Goal: Task Accomplishment & Management: Manage account settings

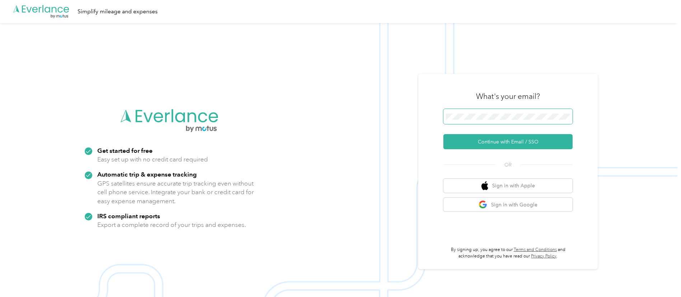
click at [444, 134] on button "Continue with Email / SSO" at bounding box center [508, 141] width 129 height 15
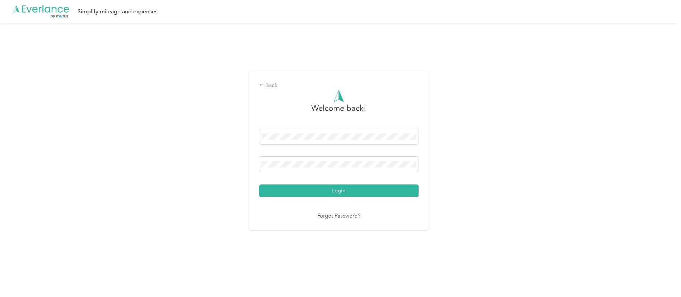
click at [259, 184] on button "Login" at bounding box center [339, 190] width 160 height 13
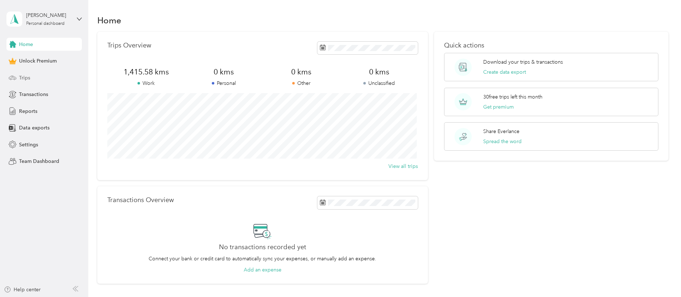
click at [42, 75] on div "Trips" at bounding box center [43, 77] width 75 height 13
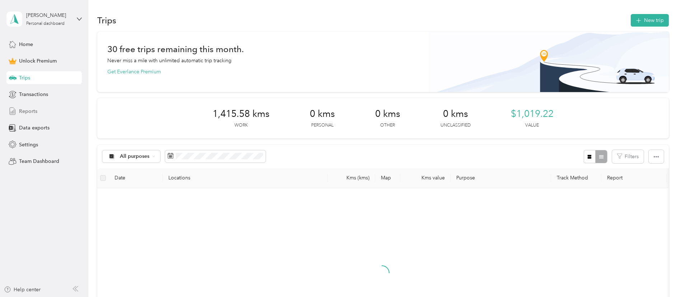
click at [43, 108] on div "Reports" at bounding box center [43, 111] width 75 height 13
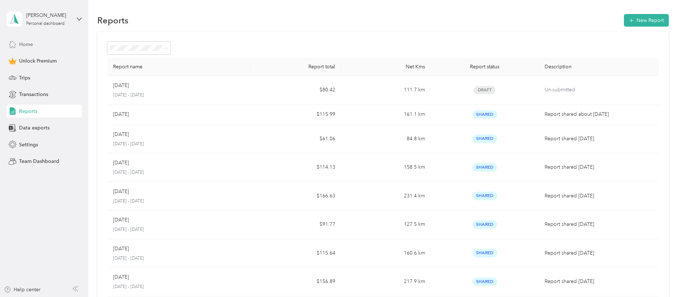
click at [31, 47] on span "Home" at bounding box center [26, 45] width 14 height 8
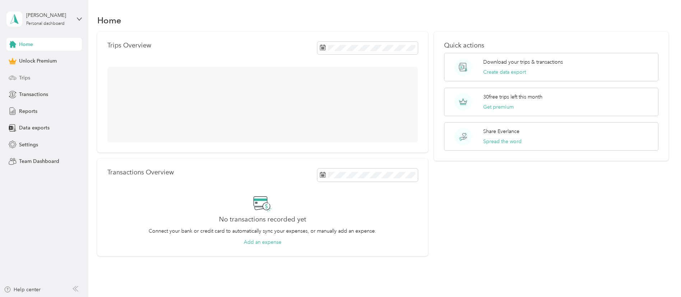
click at [22, 78] on span "Trips" at bounding box center [24, 78] width 11 height 8
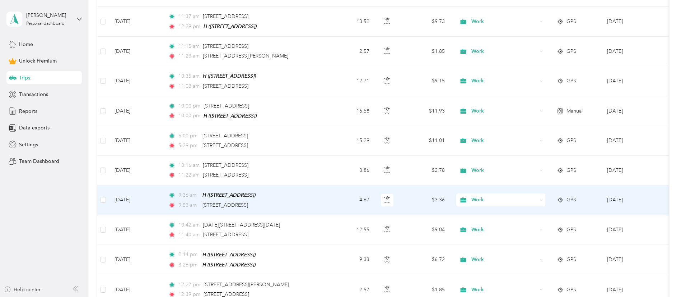
scroll to position [759, 0]
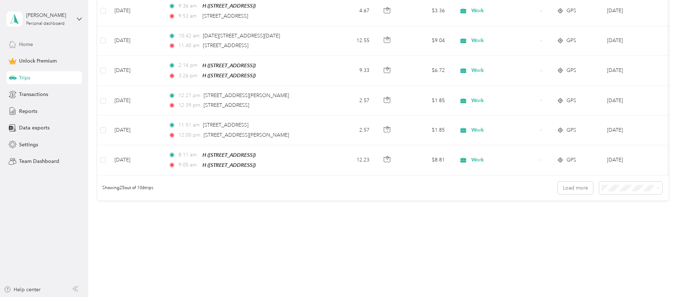
click at [30, 45] on span "Home" at bounding box center [26, 45] width 14 height 8
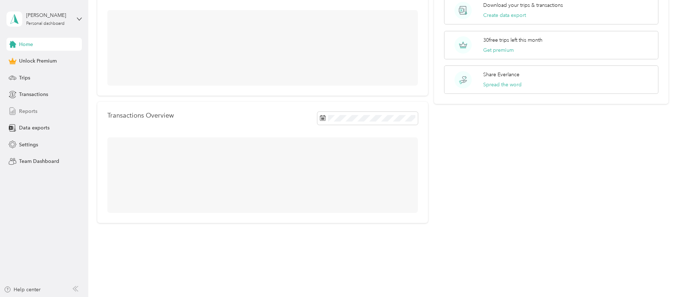
click at [32, 108] on span "Reports" at bounding box center [28, 111] width 18 height 8
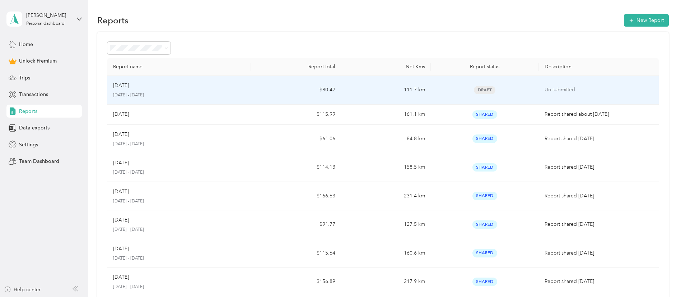
click at [360, 98] on td "111.7 km" at bounding box center [386, 90] width 90 height 29
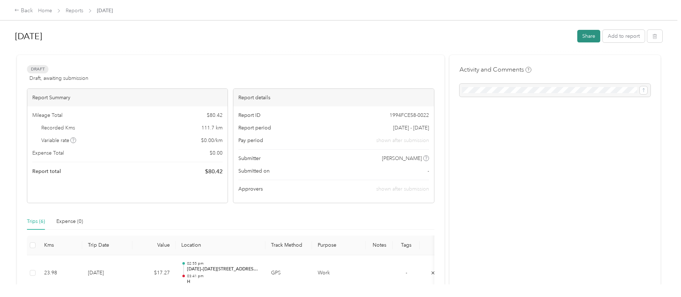
click at [592, 37] on button "Share" at bounding box center [589, 36] width 23 height 13
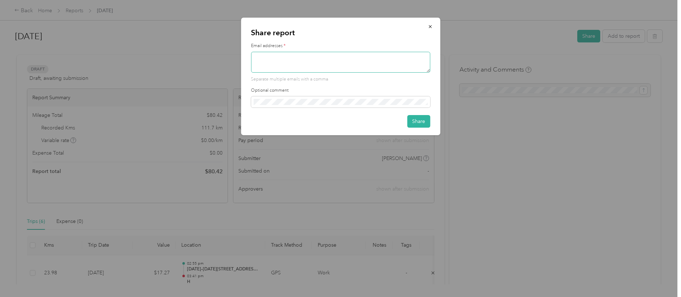
click at [331, 62] on textarea at bounding box center [340, 62] width 179 height 21
type textarea "[EMAIL_ADDRESS][DOMAIN_NAME]"
click at [425, 127] on div "Share report Email addresses * [EMAIL_ADDRESS][DOMAIN_NAME] Separate multiple e…" at bounding box center [340, 76] width 199 height 117
click at [424, 124] on button "Share" at bounding box center [418, 121] width 23 height 13
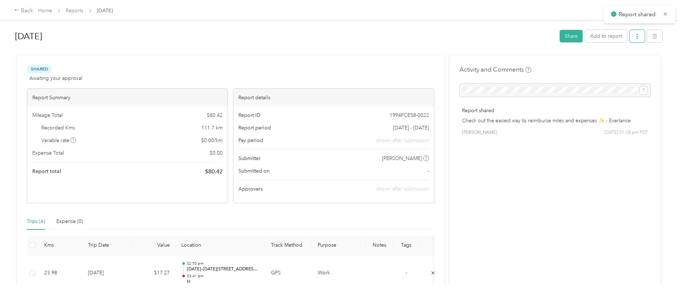
click at [632, 35] on button "button" at bounding box center [637, 36] width 15 height 13
click at [620, 62] on span "Download" at bounding box center [616, 63] width 24 height 8
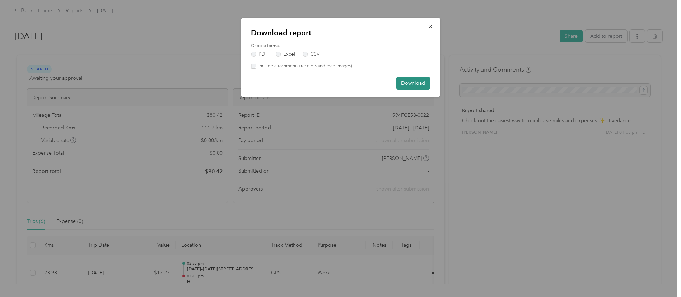
click at [410, 85] on button "Download" at bounding box center [413, 83] width 34 height 13
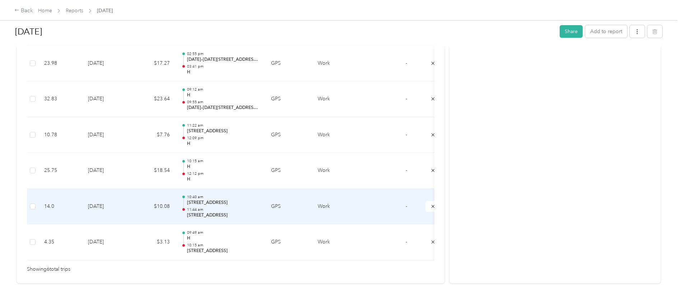
scroll to position [209, 0]
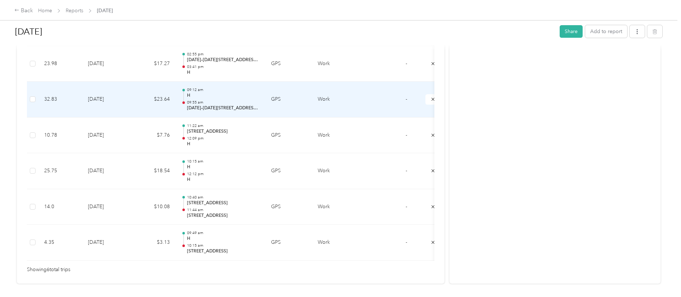
click at [243, 94] on p "H" at bounding box center [223, 95] width 73 height 6
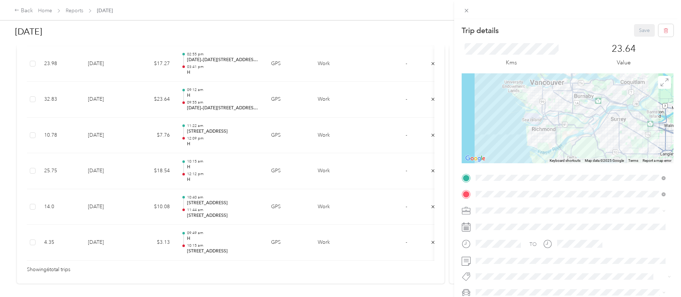
click at [230, 67] on div "Trip details Save This trip cannot be edited because it is either under review,…" at bounding box center [340, 148] width 681 height 297
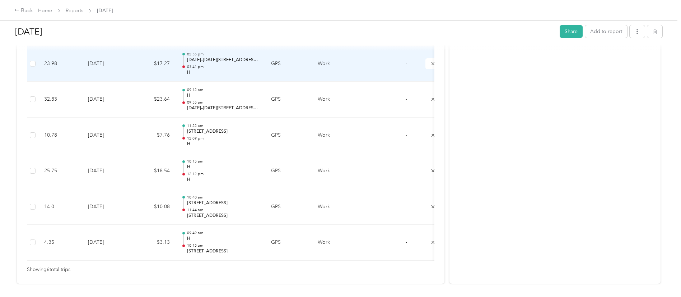
click at [233, 65] on p "03:41 pm" at bounding box center [223, 66] width 73 height 5
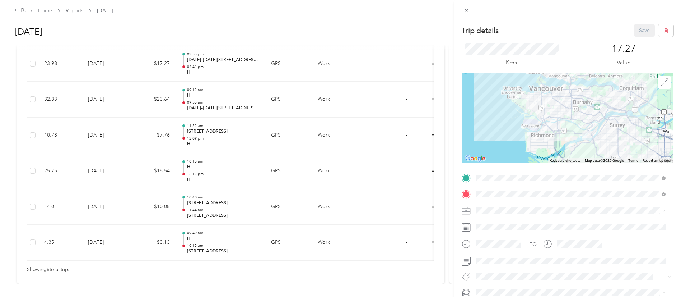
click at [232, 93] on div "Trip details Save This trip cannot be edited because it is either under review,…" at bounding box center [340, 148] width 681 height 297
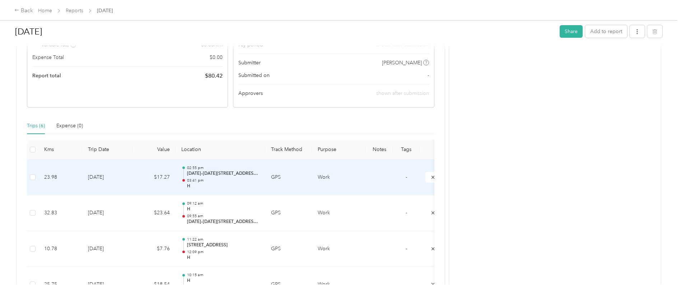
scroll to position [25, 0]
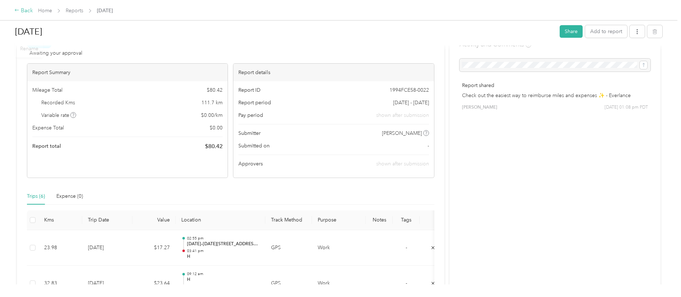
click at [18, 11] on icon at bounding box center [16, 10] width 5 height 5
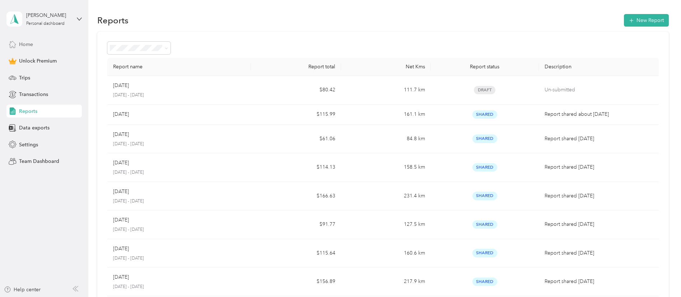
click at [26, 44] on span "Home" at bounding box center [26, 45] width 14 height 8
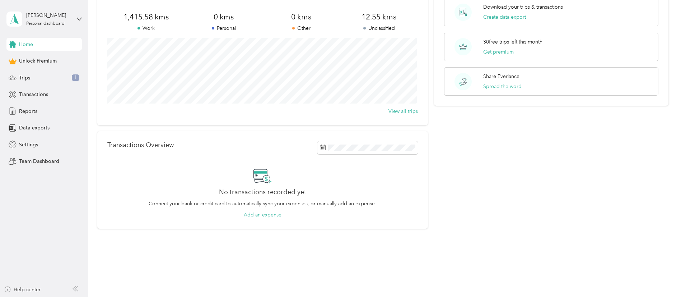
scroll to position [61, 0]
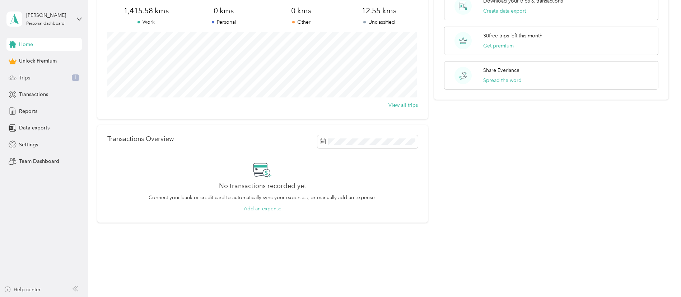
click at [39, 77] on div "Trips 1" at bounding box center [43, 77] width 75 height 13
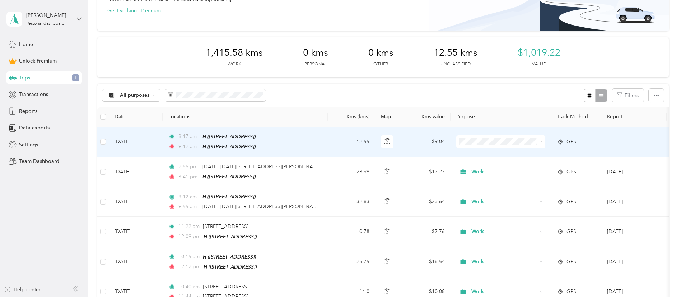
click at [485, 157] on li "Work" at bounding box center [501, 154] width 89 height 13
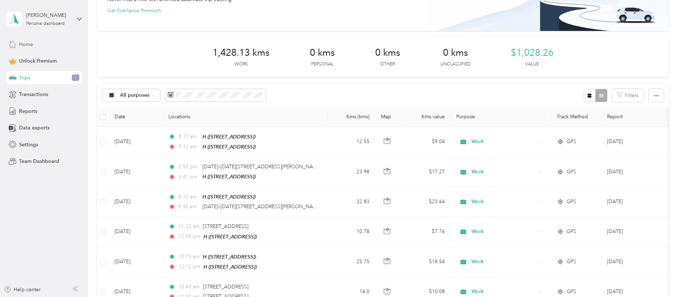
click at [39, 43] on div "Home" at bounding box center [43, 44] width 75 height 13
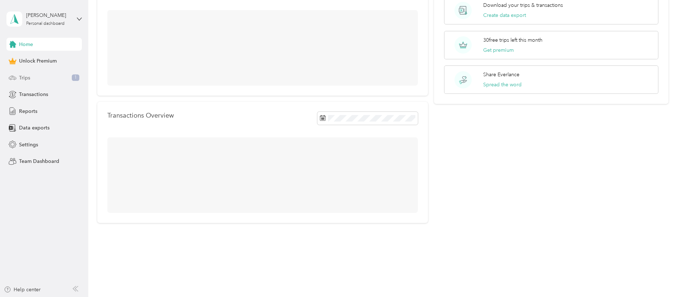
scroll to position [61, 0]
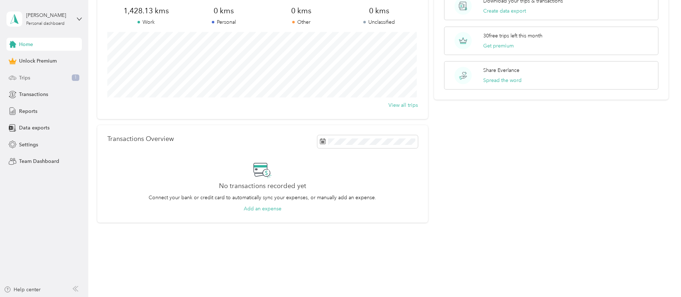
click at [43, 80] on div "Trips 1" at bounding box center [43, 77] width 75 height 13
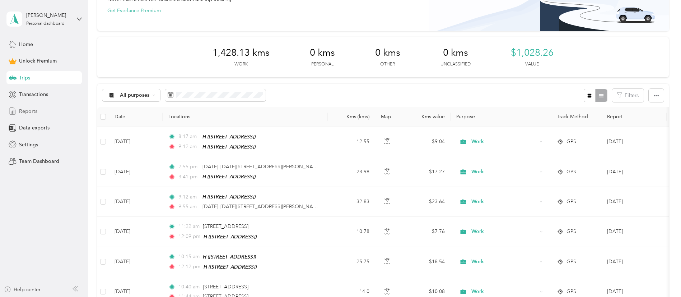
click at [31, 110] on span "Reports" at bounding box center [28, 111] width 18 height 8
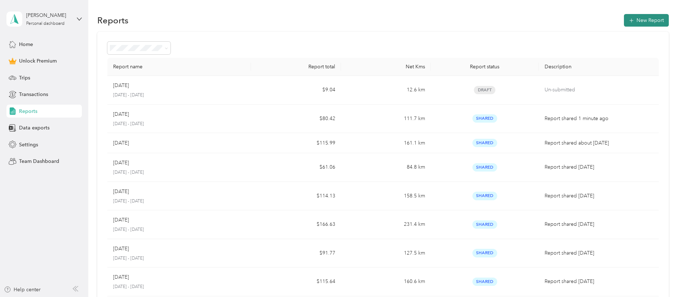
click at [639, 20] on button "New Report" at bounding box center [646, 20] width 45 height 13
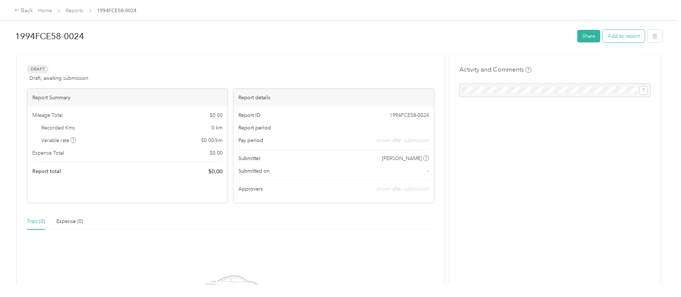
click at [625, 37] on button "Add to report" at bounding box center [624, 36] width 42 height 13
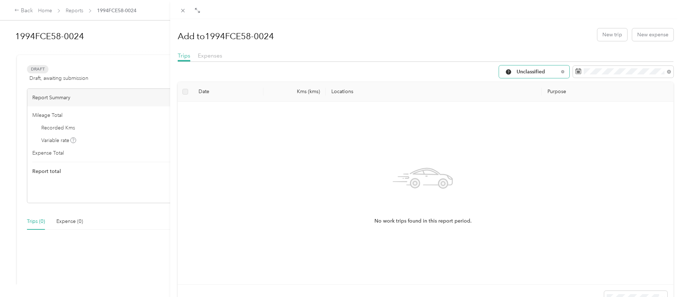
click at [540, 72] on span "Unclassified" at bounding box center [538, 71] width 42 height 5
click at [530, 109] on span "Work" at bounding box center [536, 110] width 48 height 8
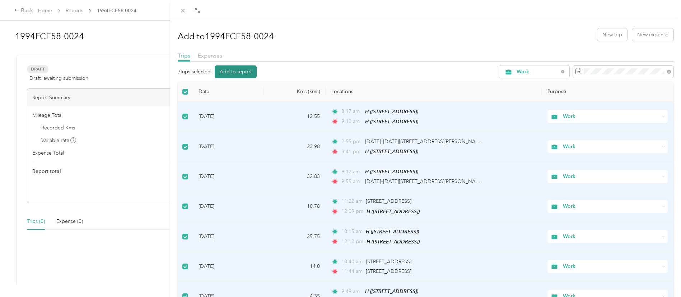
click at [237, 71] on button "Add to report" at bounding box center [236, 71] width 42 height 13
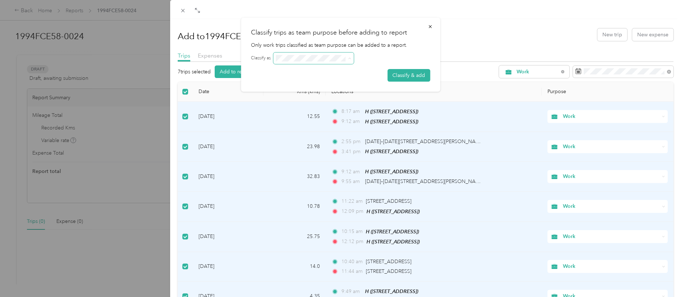
click at [348, 59] on icon at bounding box center [349, 58] width 3 height 3
drag, startPoint x: 273, startPoint y: 46, endPoint x: 355, endPoint y: 47, distance: 81.6
click at [355, 47] on p "Only work trips classified as team purpose can be added to a report." at bounding box center [340, 45] width 179 height 8
click at [317, 73] on form "Classify as Classify & add" at bounding box center [340, 66] width 179 height 29
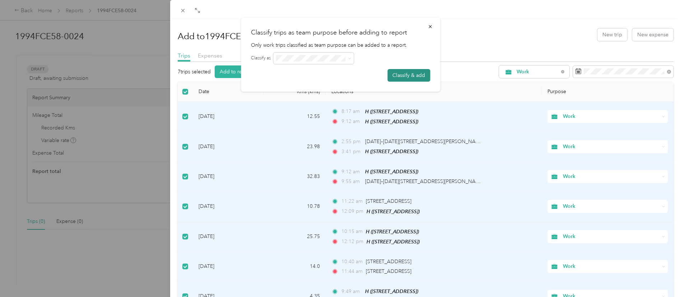
click at [412, 77] on button "Classify & add" at bounding box center [409, 75] width 43 height 13
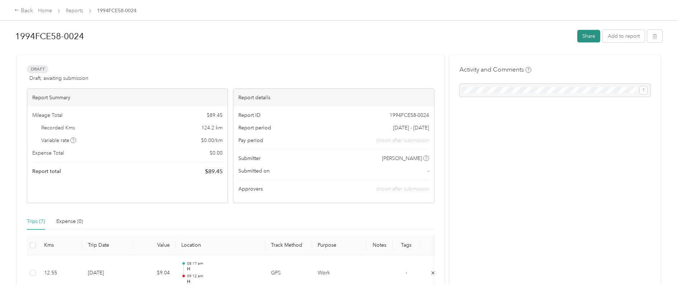
click at [583, 39] on button "Share" at bounding box center [589, 36] width 23 height 13
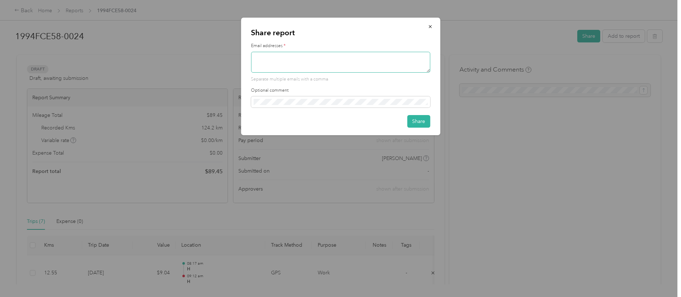
click at [317, 65] on textarea at bounding box center [340, 62] width 179 height 21
type textarea "[EMAIL_ADDRESS][DOMAIN_NAME]"
click at [415, 122] on button "Share" at bounding box center [418, 121] width 23 height 13
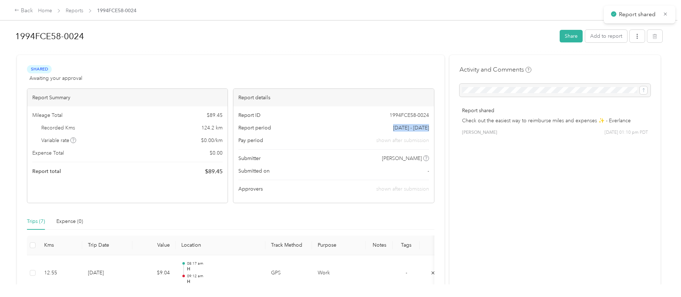
drag, startPoint x: 360, startPoint y: 131, endPoint x: 426, endPoint y: 128, distance: 66.2
click at [426, 128] on div "Report period [DATE] - [DATE]" at bounding box center [334, 128] width 190 height 8
click at [409, 126] on span "[DATE] - [DATE]" at bounding box center [411, 128] width 36 height 8
click at [637, 38] on icon "button" at bounding box center [637, 36] width 1 height 5
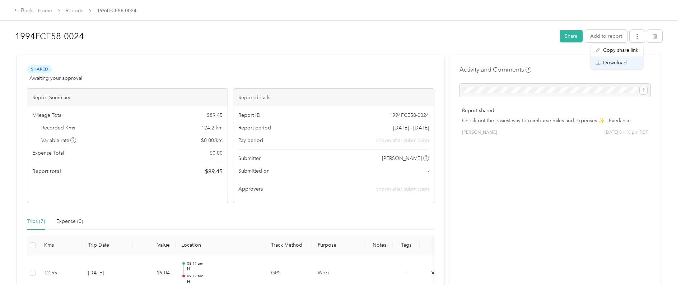
click at [613, 64] on span "Download" at bounding box center [616, 63] width 24 height 8
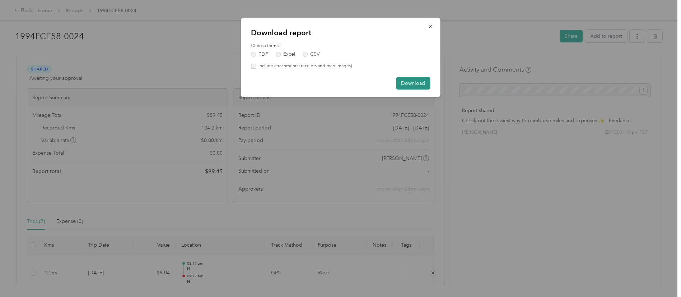
click at [401, 82] on button "Download" at bounding box center [413, 83] width 34 height 13
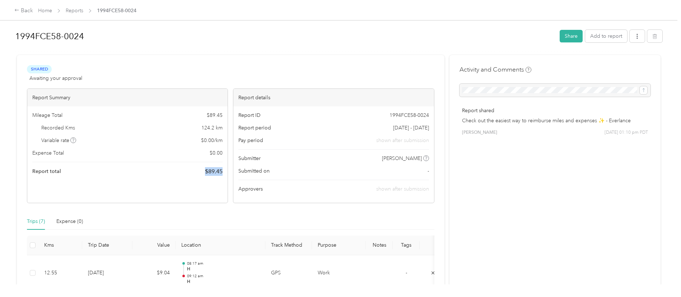
drag, startPoint x: 223, startPoint y: 172, endPoint x: 203, endPoint y: 173, distance: 19.8
click at [203, 173] on div "Mileage Total $ 89.45 Recorded Kms 124.2 km Variable rate $ 0.00 / km Expense T…" at bounding box center [127, 143] width 200 height 74
copy span "$ 89.45"
